Goal: Task Accomplishment & Management: Complete application form

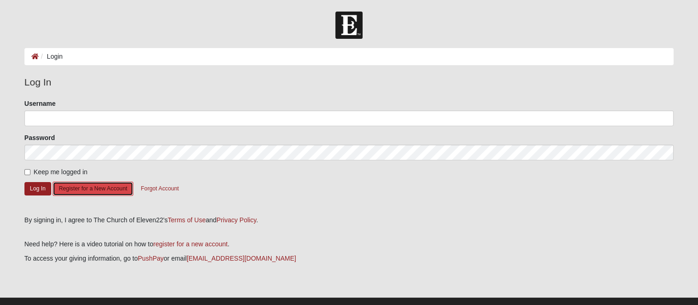
click at [102, 187] on button "Register for a New Account" at bounding box center [93, 188] width 80 height 14
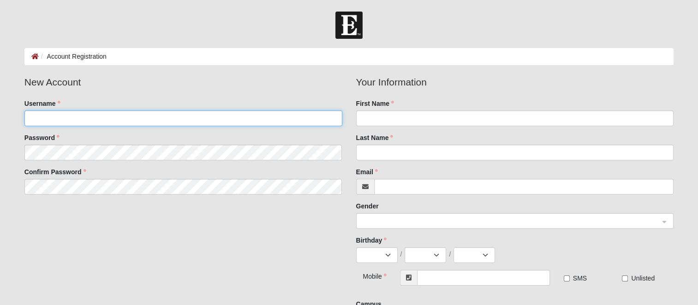
click at [42, 118] on input "Username" at bounding box center [183, 118] width 318 height 16
type input "ctitzler"
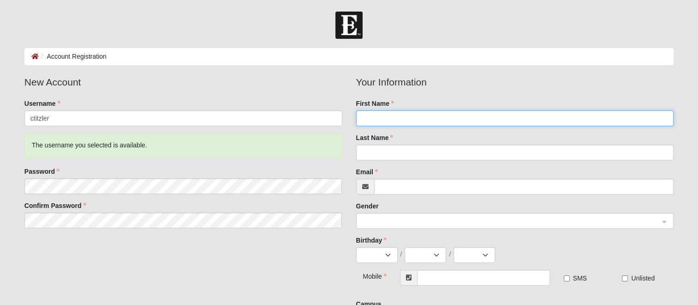
click at [373, 119] on input "First Name" at bounding box center [515, 118] width 318 height 16
type input "Cynthia (Cindy)"
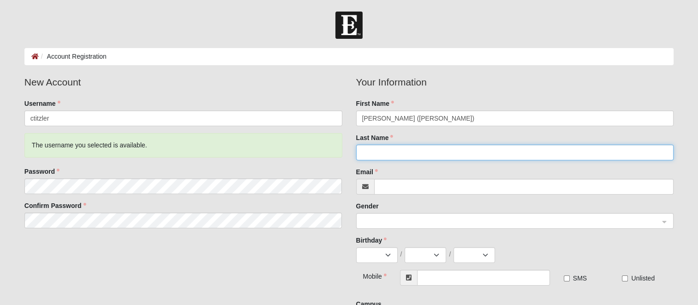
type input "Titzler"
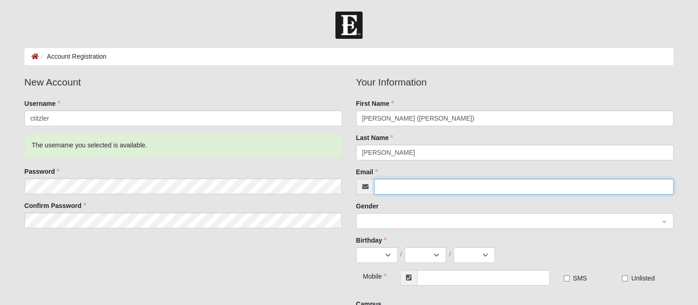
type input "[EMAIL_ADDRESS][DOMAIN_NAME]"
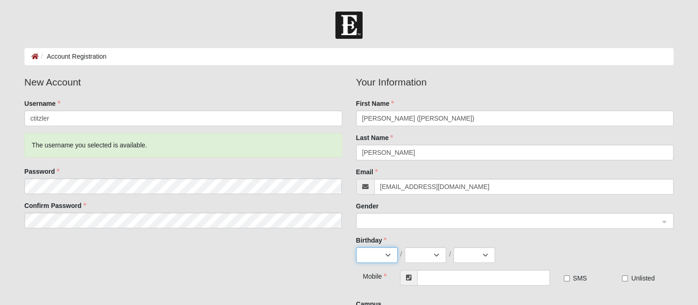
select select "9"
select select "18"
select select "1955"
type input "[PHONE_NUMBER]"
click at [378, 227] on input "search" at bounding box center [512, 220] width 300 height 14
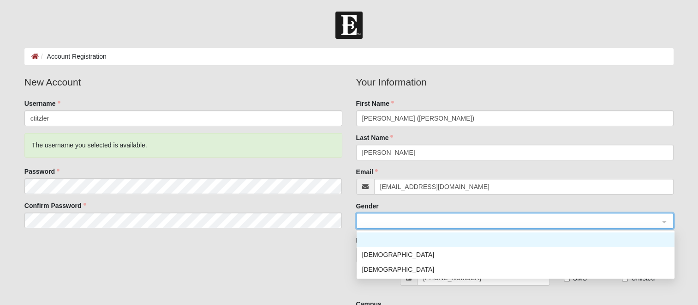
click at [388, 275] on div "[DEMOGRAPHIC_DATA]" at bounding box center [516, 269] width 318 height 15
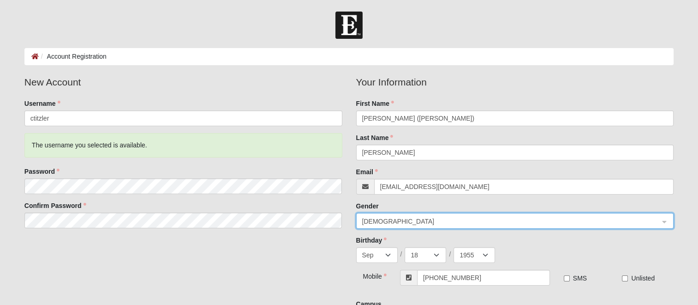
scroll to position [60, 0]
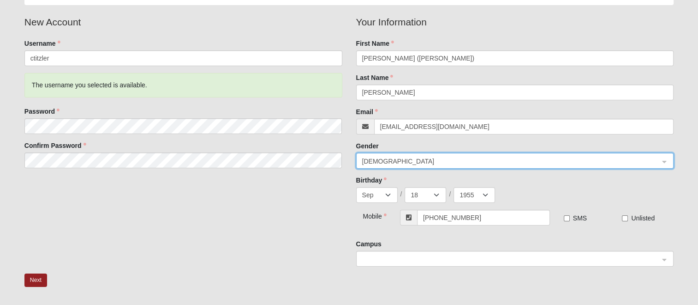
click at [374, 262] on span at bounding box center [511, 259] width 298 height 10
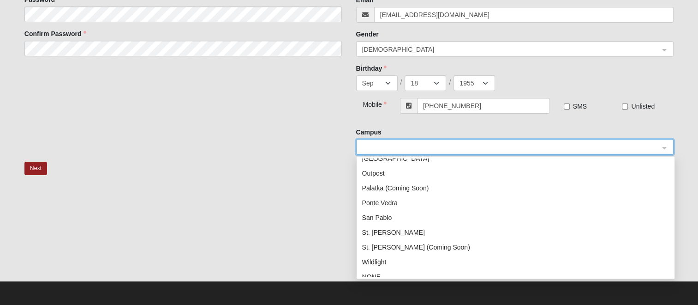
scroll to position [112, 0]
click at [393, 222] on div "San Pablo" at bounding box center [516, 216] width 318 height 15
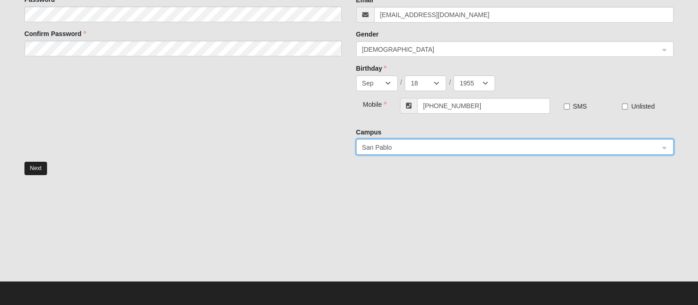
click at [40, 172] on button "Next" at bounding box center [35, 168] width 23 height 13
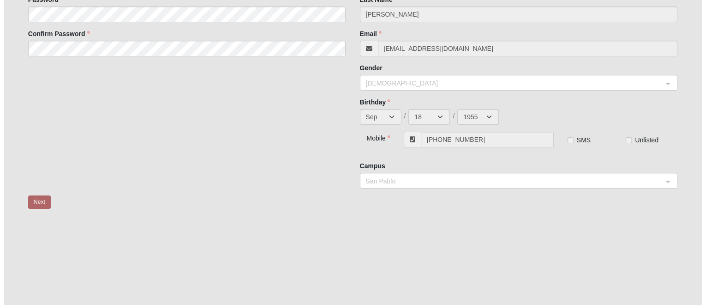
scroll to position [0, 0]
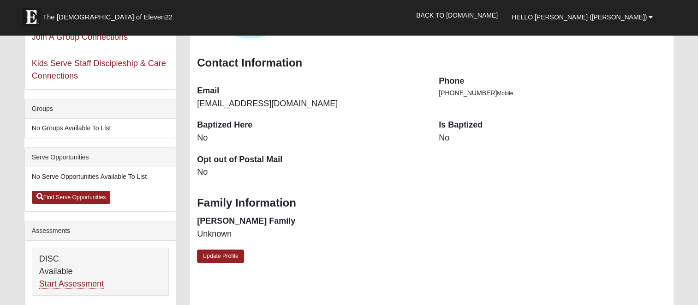
scroll to position [156, 0]
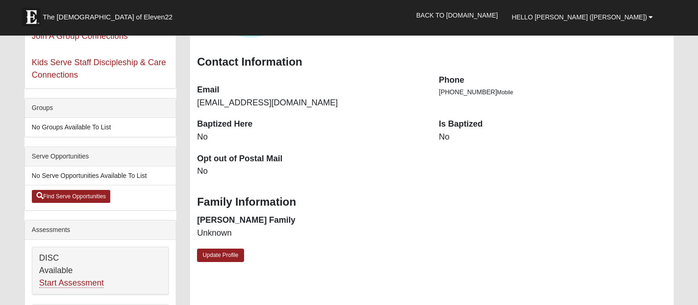
click at [228, 261] on link "Update Profile" at bounding box center [220, 254] width 47 height 13
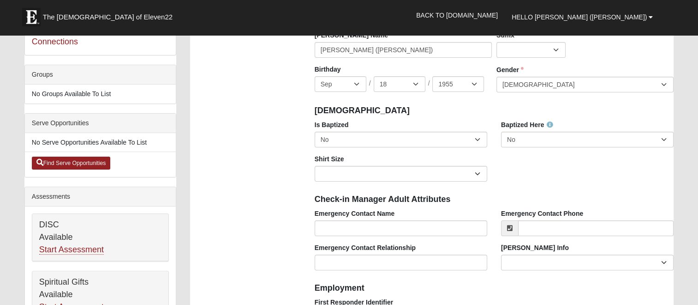
scroll to position [191, 0]
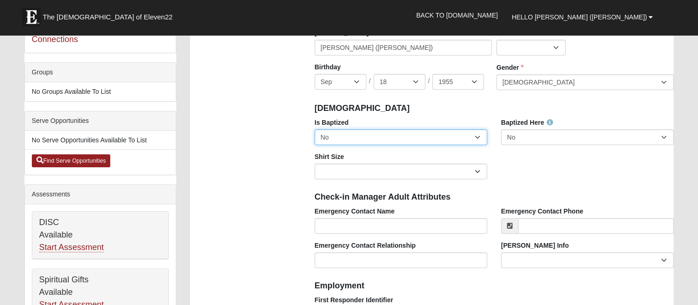
click at [479, 139] on select "No Yes" at bounding box center [401, 137] width 173 height 16
select select "True"
click at [315, 129] on select "No Yes" at bounding box center [401, 137] width 173 height 16
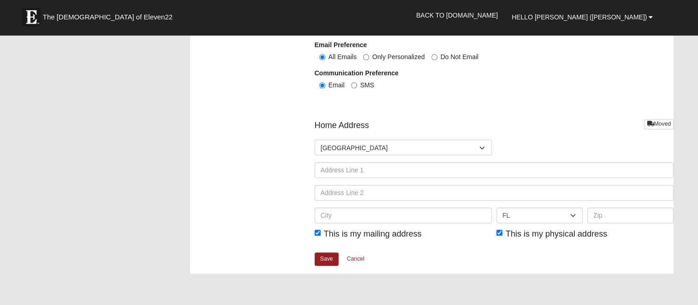
scroll to position [1089, 0]
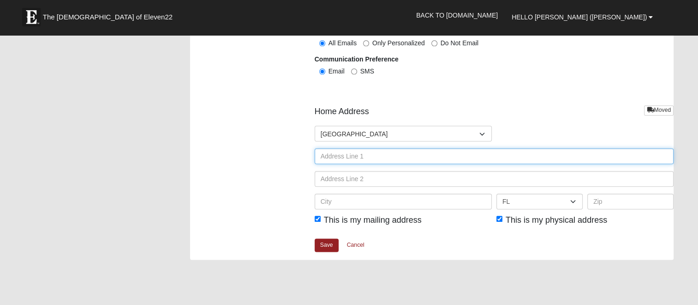
click at [326, 157] on input "text" at bounding box center [495, 156] width 360 height 16
type input "112 Shell Bluff Court"
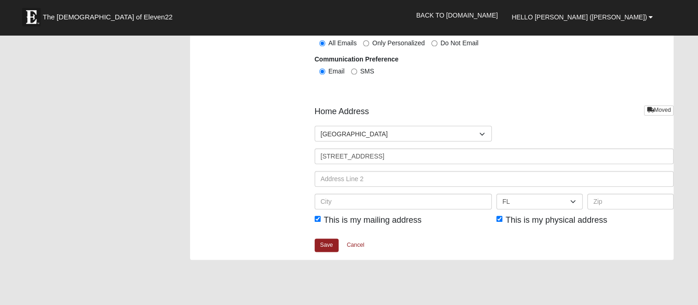
type input "[PERSON_NAME] ([PERSON_NAME]) [PERSON_NAME]"
type input "9045145389"
type input "Ponte Vedra Beach"
type input "32082"
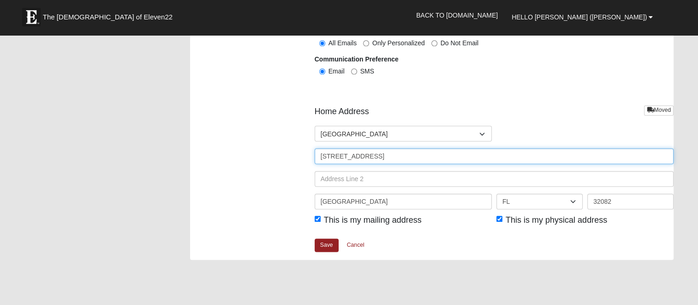
type input "[PHONE_NUMBER]"
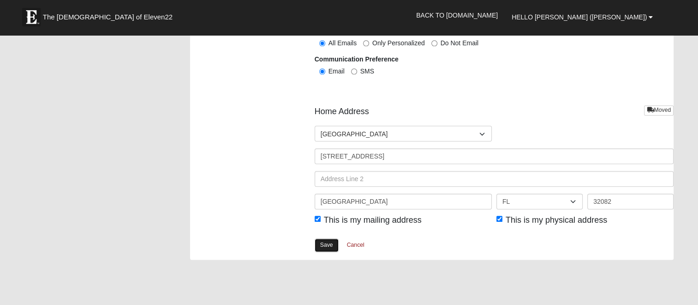
click at [327, 248] on link "Save" at bounding box center [327, 244] width 24 height 13
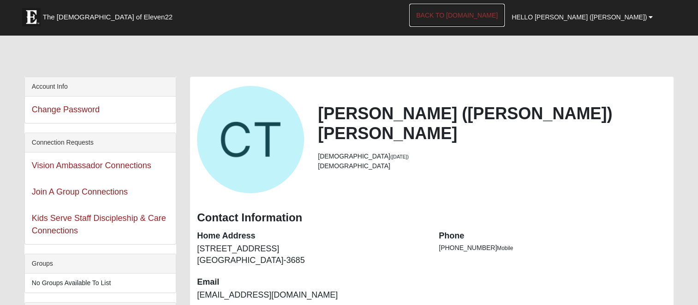
click at [505, 16] on link "Back to [DOMAIN_NAME]" at bounding box center [457, 15] width 96 height 23
click at [505, 14] on link "Back to [DOMAIN_NAME]" at bounding box center [457, 15] width 96 height 23
click at [505, 11] on link "Back to [DOMAIN_NAME]" at bounding box center [457, 15] width 96 height 23
click at [505, 15] on link "Back to [DOMAIN_NAME]" at bounding box center [457, 15] width 96 height 23
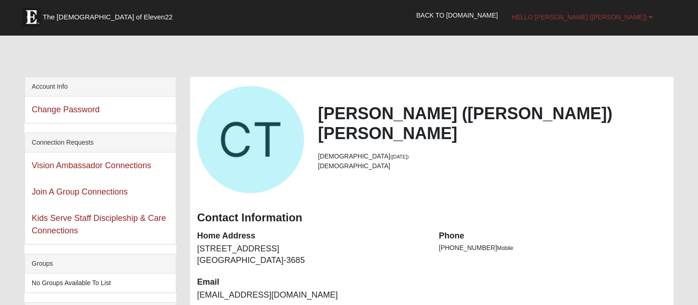
click at [653, 19] on link "Hello [PERSON_NAME] ([PERSON_NAME])" at bounding box center [582, 17] width 155 height 23
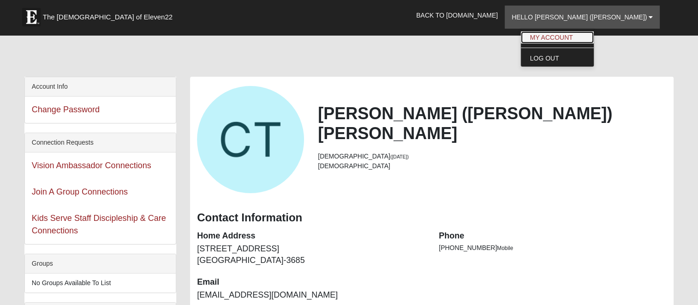
click at [594, 38] on link "My Account" at bounding box center [557, 37] width 73 height 12
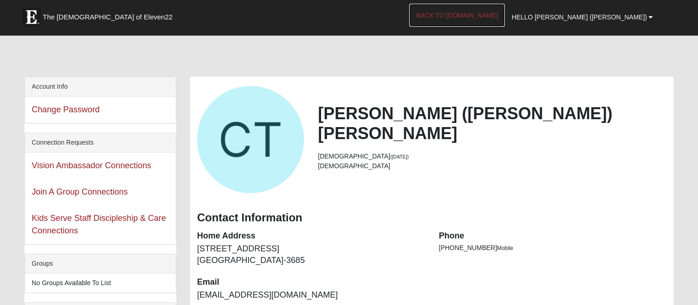
click at [505, 17] on link "Back to [DOMAIN_NAME]" at bounding box center [457, 15] width 96 height 23
